Goal: Task Accomplishment & Management: Manage account settings

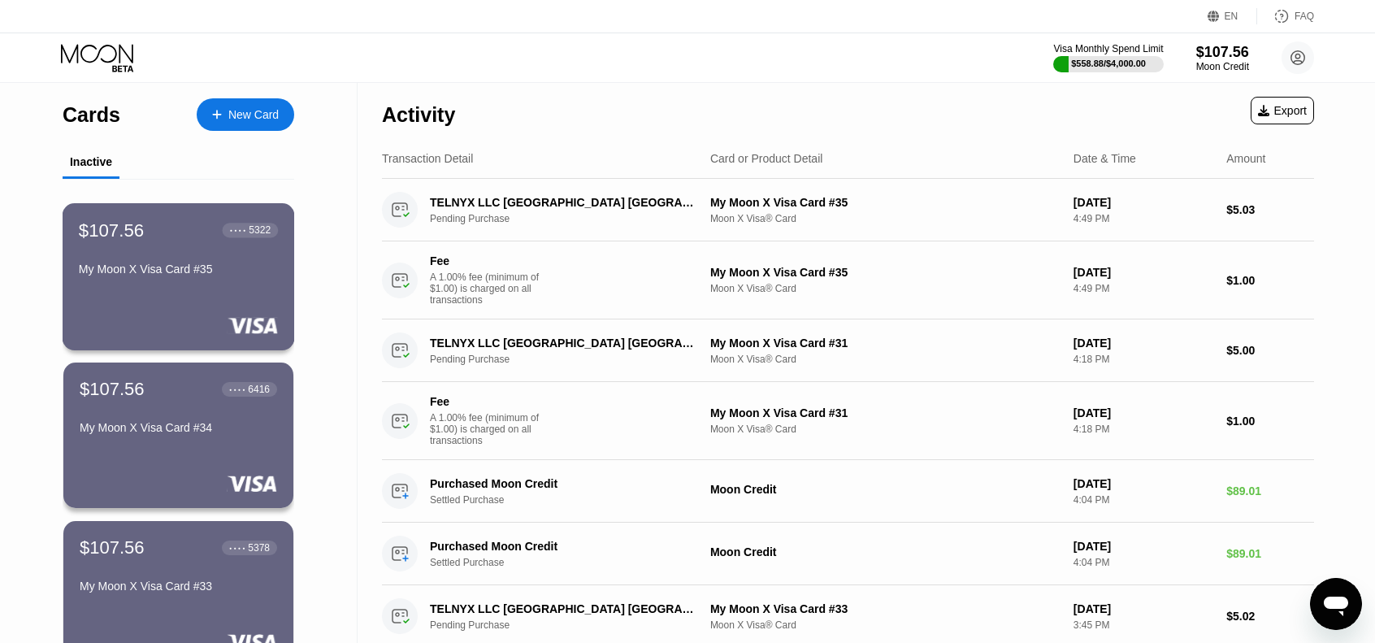
click at [202, 255] on div "$107.56 ● ● ● ● 5322 My Moon X Visa Card #35" at bounding box center [178, 250] width 199 height 63
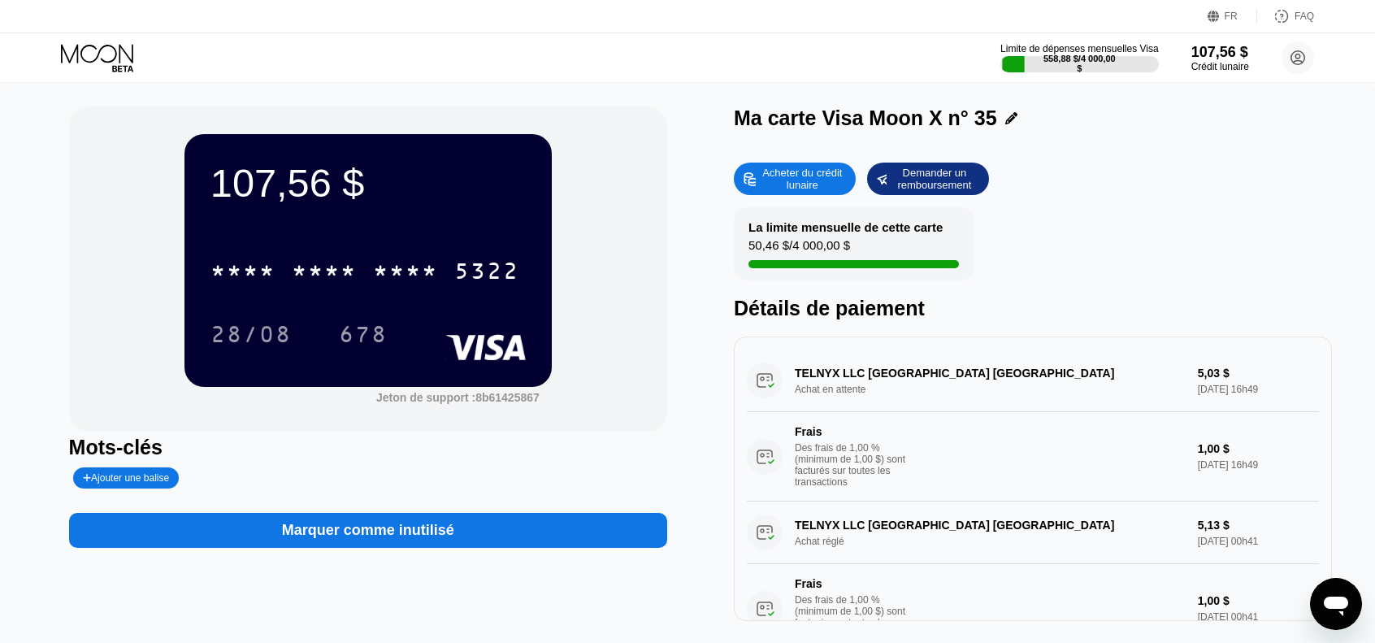
click at [476, 530] on div "Marquer comme inutilisé" at bounding box center [368, 530] width 598 height 35
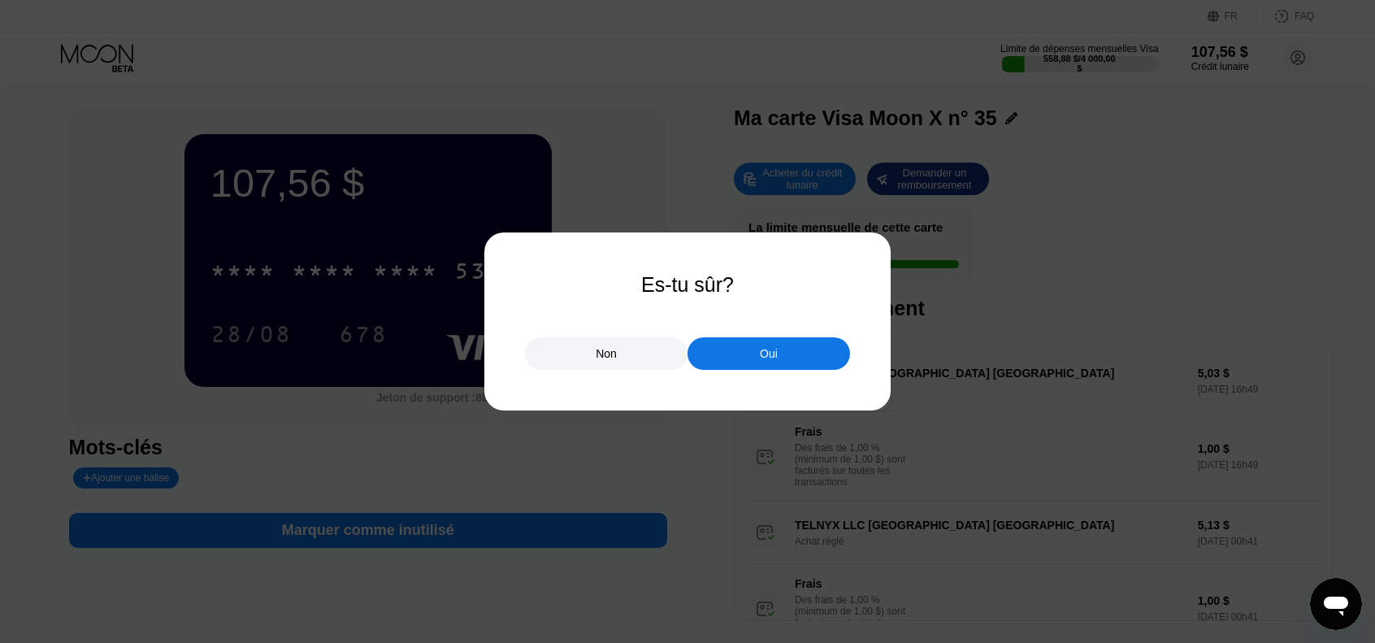
click at [748, 357] on div "Oui" at bounding box center [768, 353] width 162 height 32
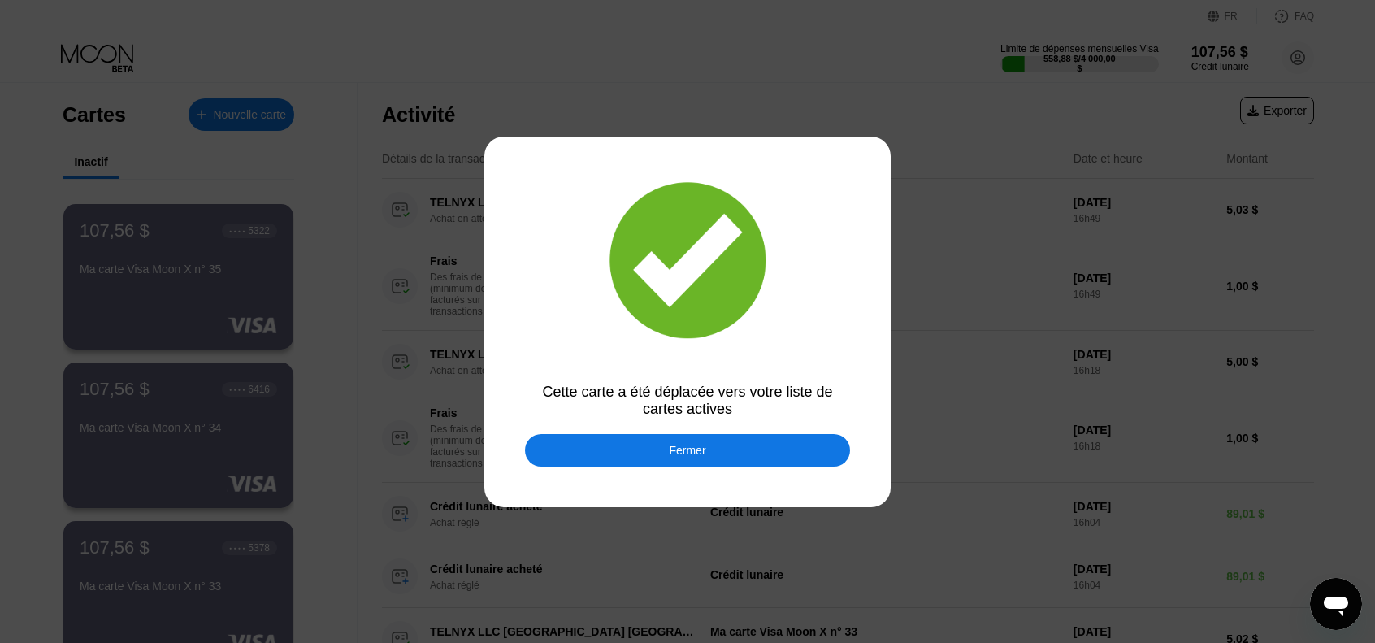
click at [661, 457] on div "Fermer" at bounding box center [687, 450] width 325 height 32
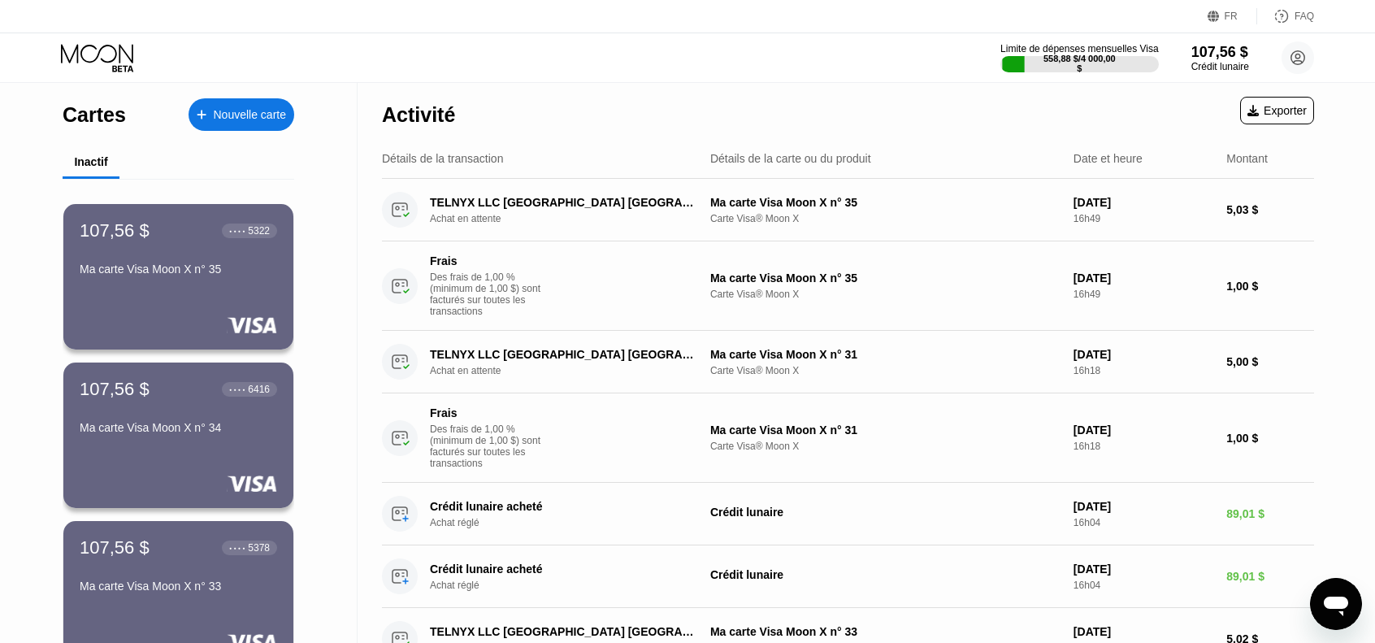
drag, startPoint x: 1111, startPoint y: 40, endPoint x: 190, endPoint y: 170, distance: 930.5
click at [190, 170] on div "Inactif" at bounding box center [179, 163] width 232 height 32
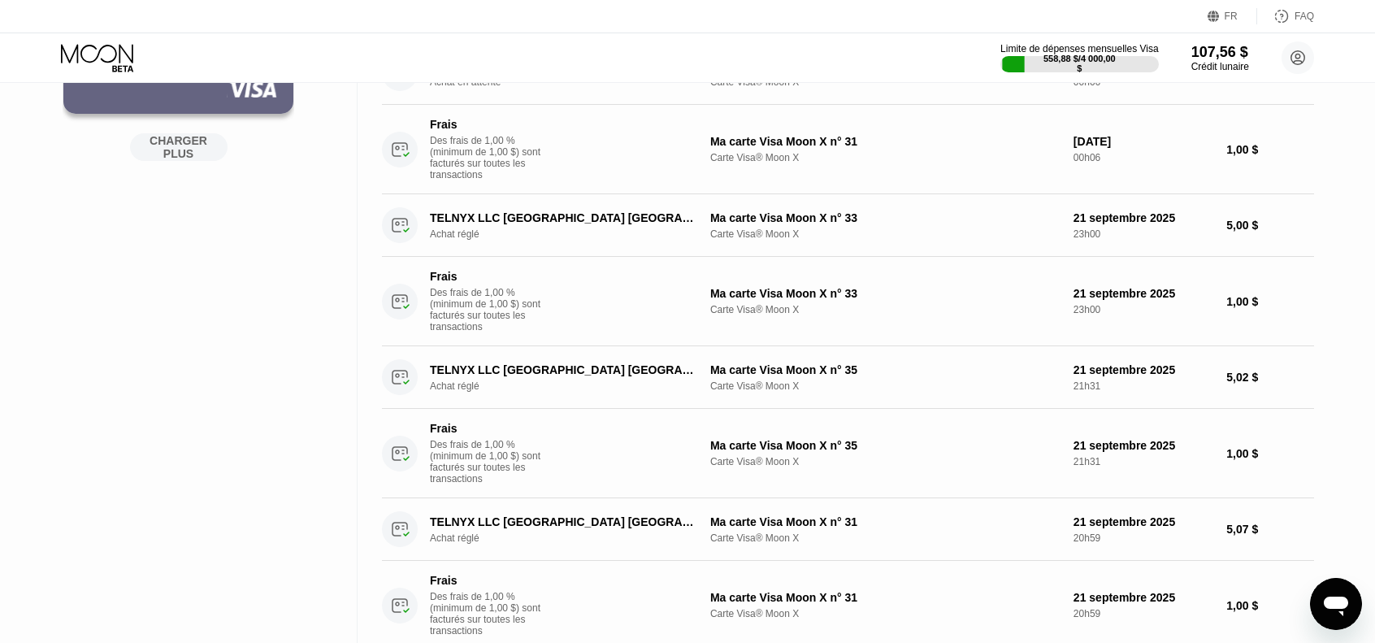
scroll to position [487, 0]
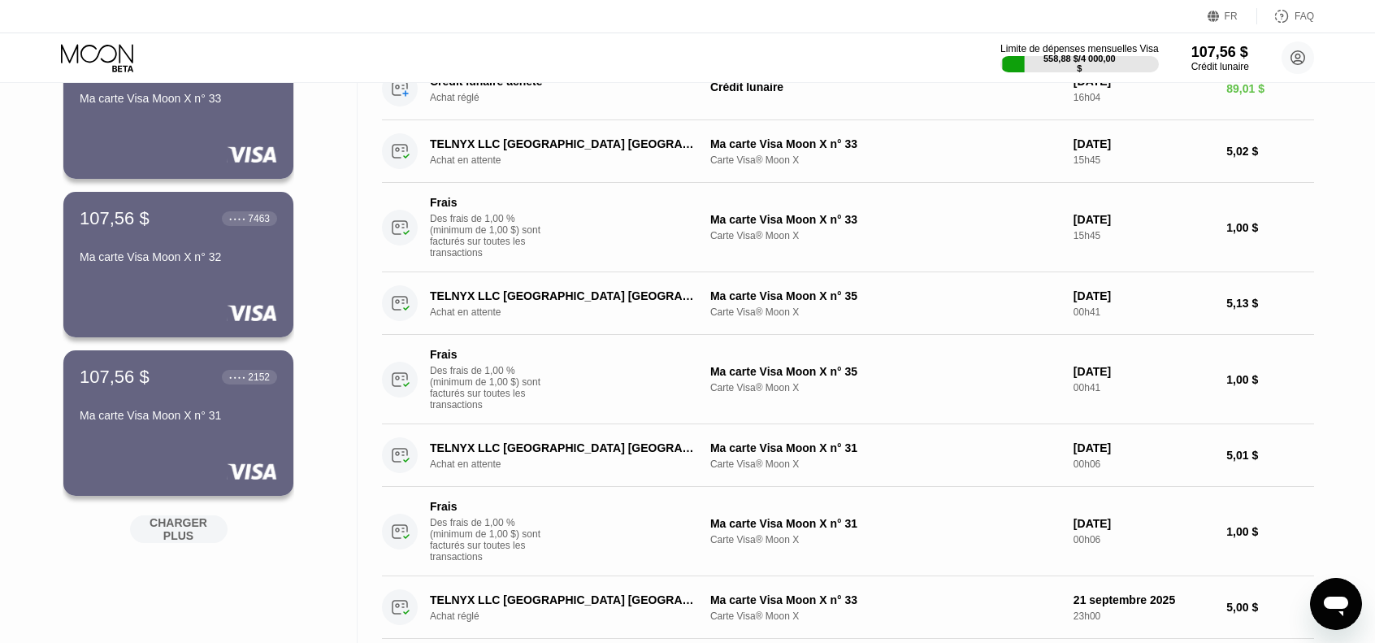
click at [1355, 115] on div "Cartes Nouvelle carte Inactif 107,56 $ ● ● ● ● 5322 Ma carte Visa Moon X n° 35 …" at bounding box center [687, 510] width 1375 height 1830
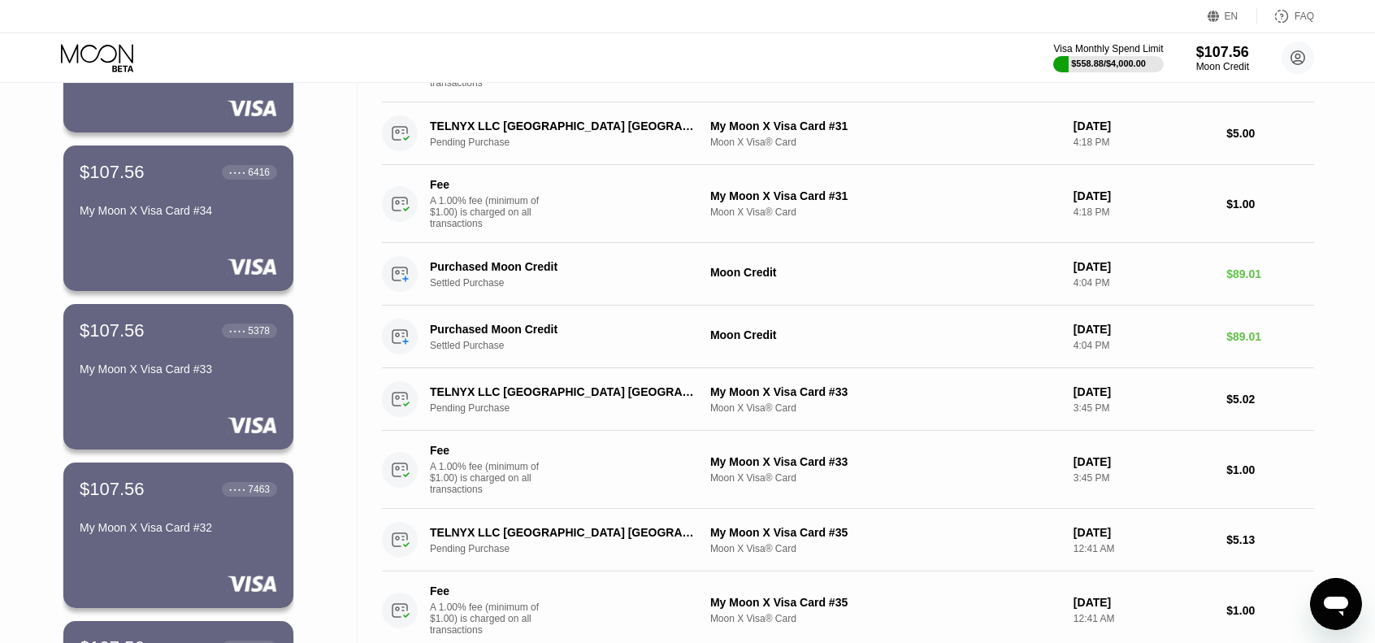
scroll to position [0, 0]
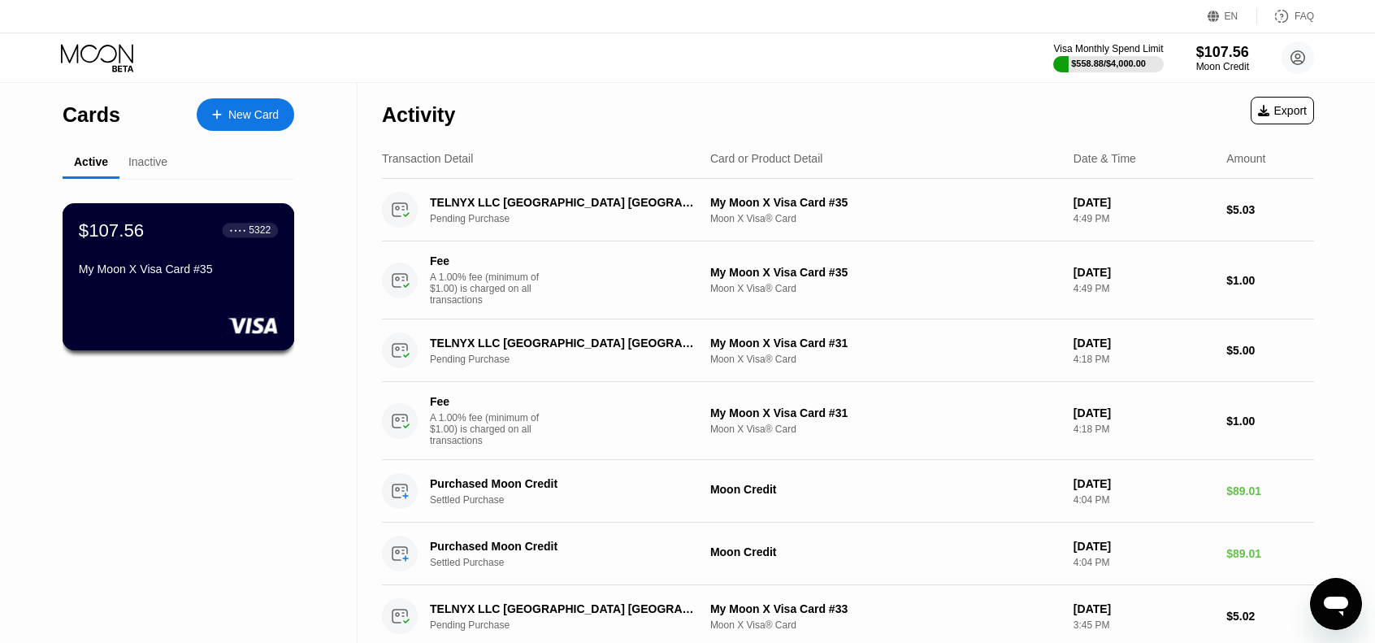
click at [218, 282] on div "My Moon X Visa Card #35" at bounding box center [178, 271] width 199 height 19
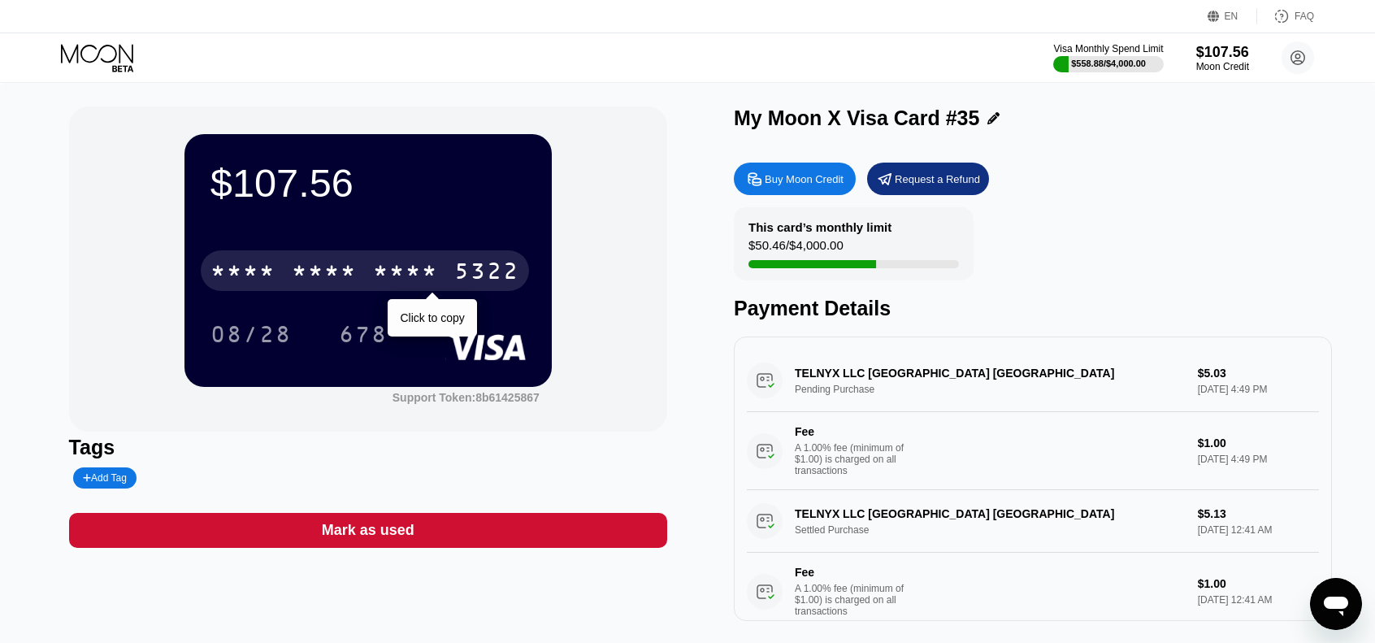
click at [401, 274] on div "* * * *" at bounding box center [405, 273] width 65 height 26
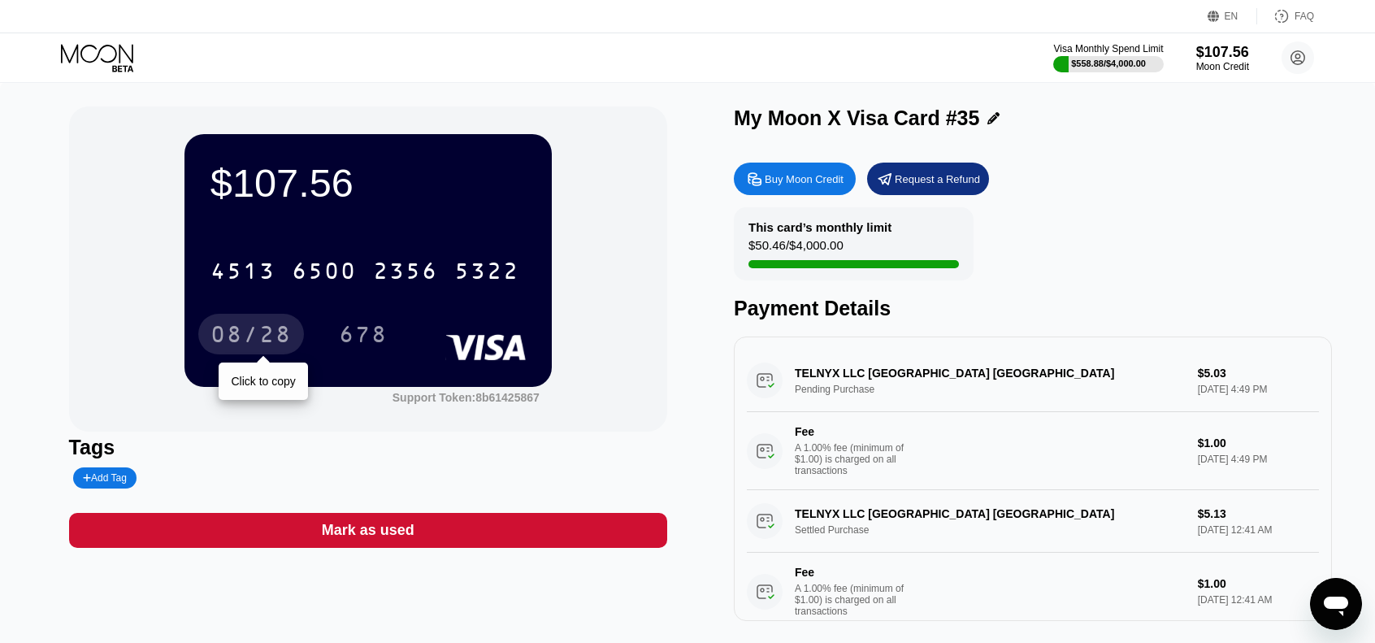
click at [208, 344] on div "08/28" at bounding box center [251, 334] width 106 height 41
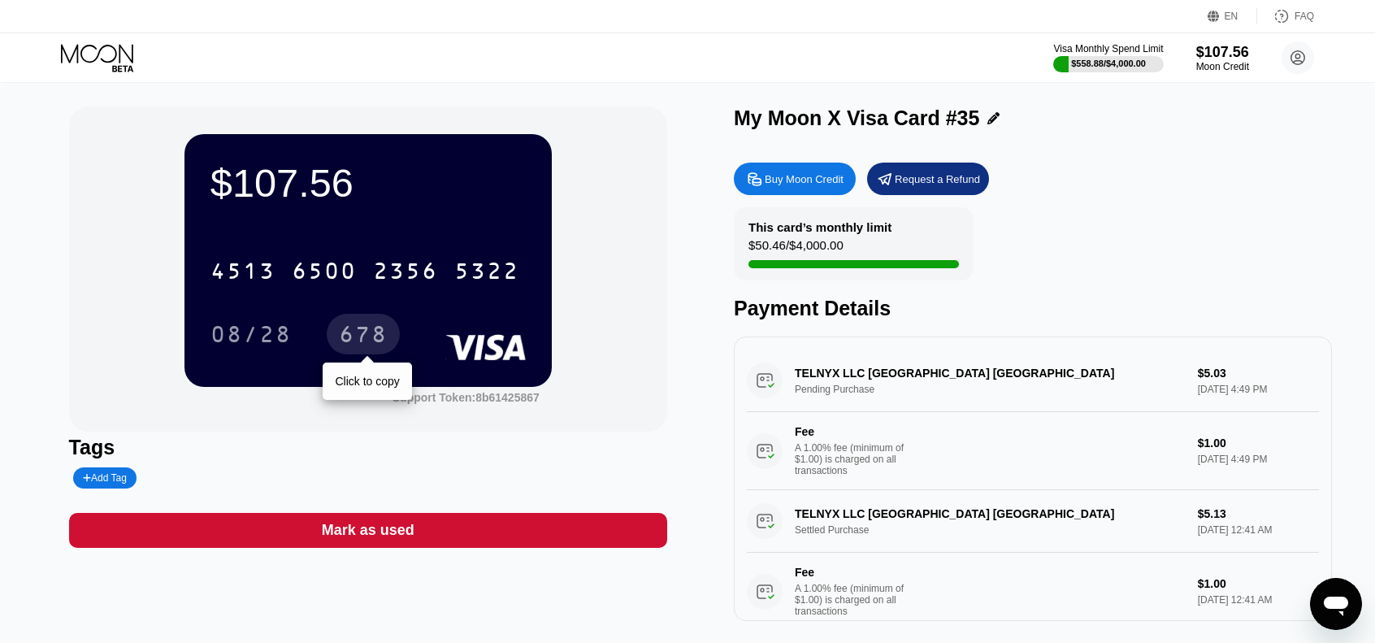
click at [361, 333] on div "678" at bounding box center [363, 336] width 49 height 26
click at [98, 58] on icon at bounding box center [99, 58] width 76 height 28
